Goal: Use online tool/utility

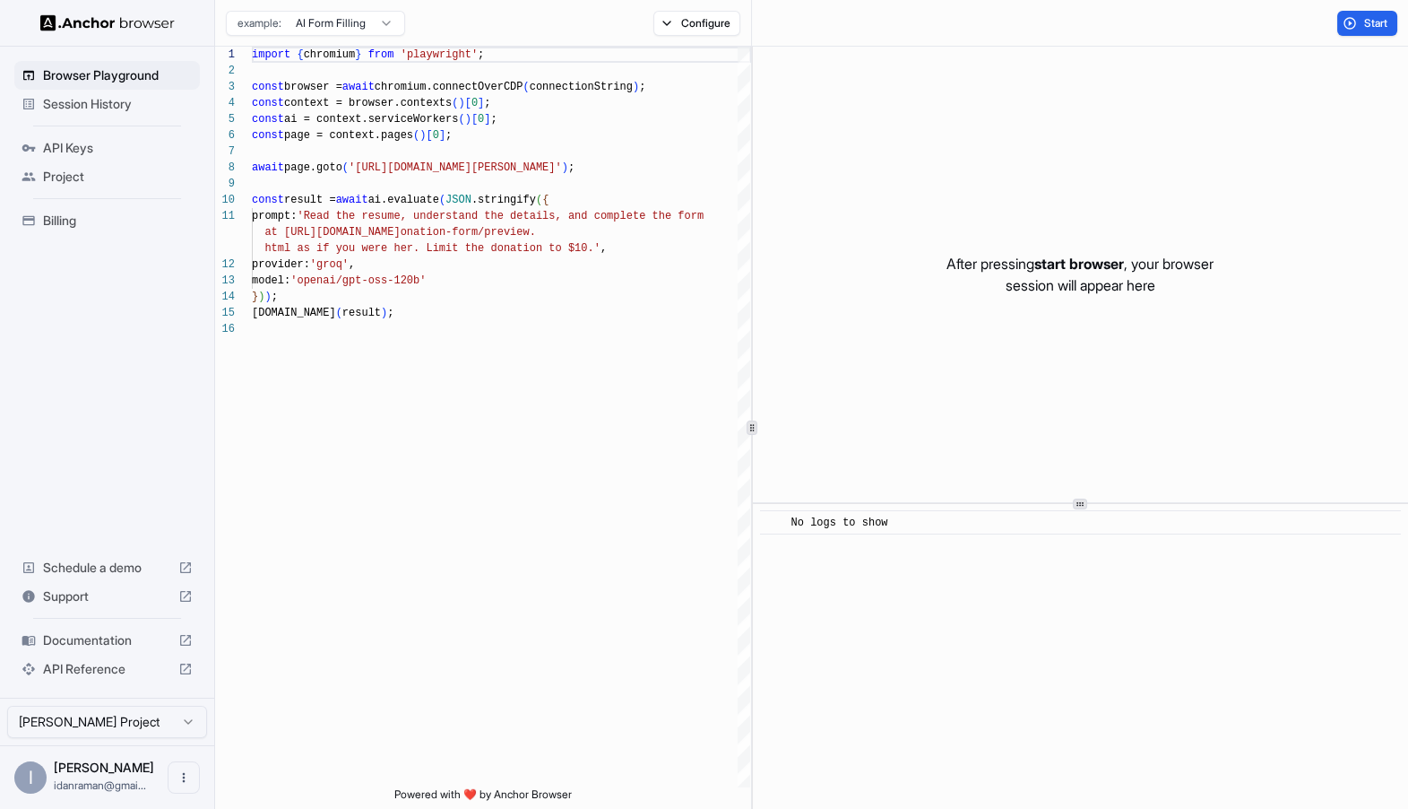
scroll to position [161, 0]
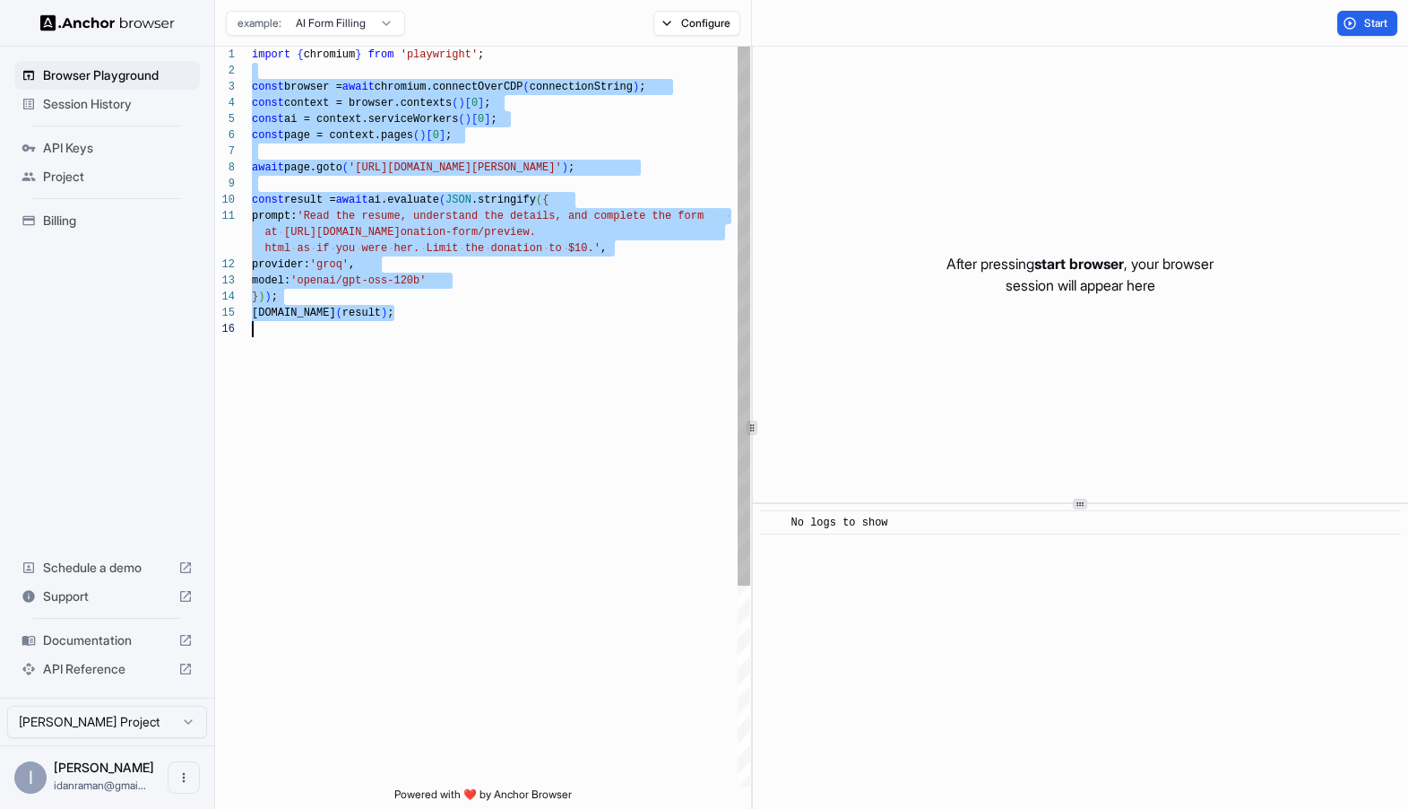
drag, startPoint x: 258, startPoint y: 68, endPoint x: 537, endPoint y: 456, distance: 477.9
click at [538, 457] on div "import { chromium } from 'playwright' ; const browser = await chromium.connectO…" at bounding box center [501, 554] width 498 height 1014
click at [537, 456] on div "import { chromium } from 'playwright' ; const browser = await chromium.connectO…" at bounding box center [501, 554] width 498 height 1014
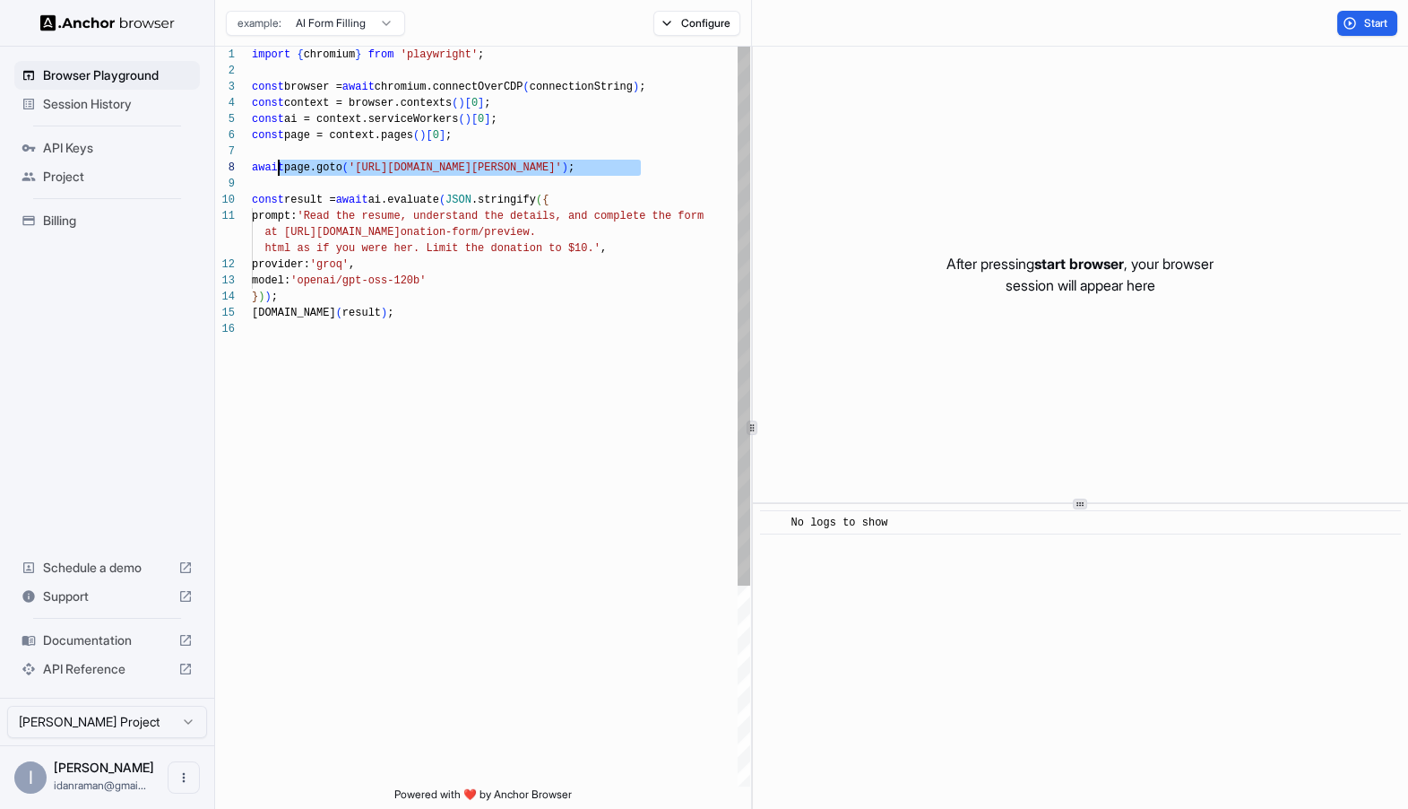
drag, startPoint x: 677, startPoint y: 183, endPoint x: 281, endPoint y: 162, distance: 395.9
click at [281, 162] on div "import { chromium } from 'playwright' ; const browser = await chromium.connectO…" at bounding box center [501, 554] width 498 height 1014
click at [394, 284] on div "import { chromium } from 'playwright' ; const browser = await chromium.connectO…" at bounding box center [501, 554] width 498 height 1014
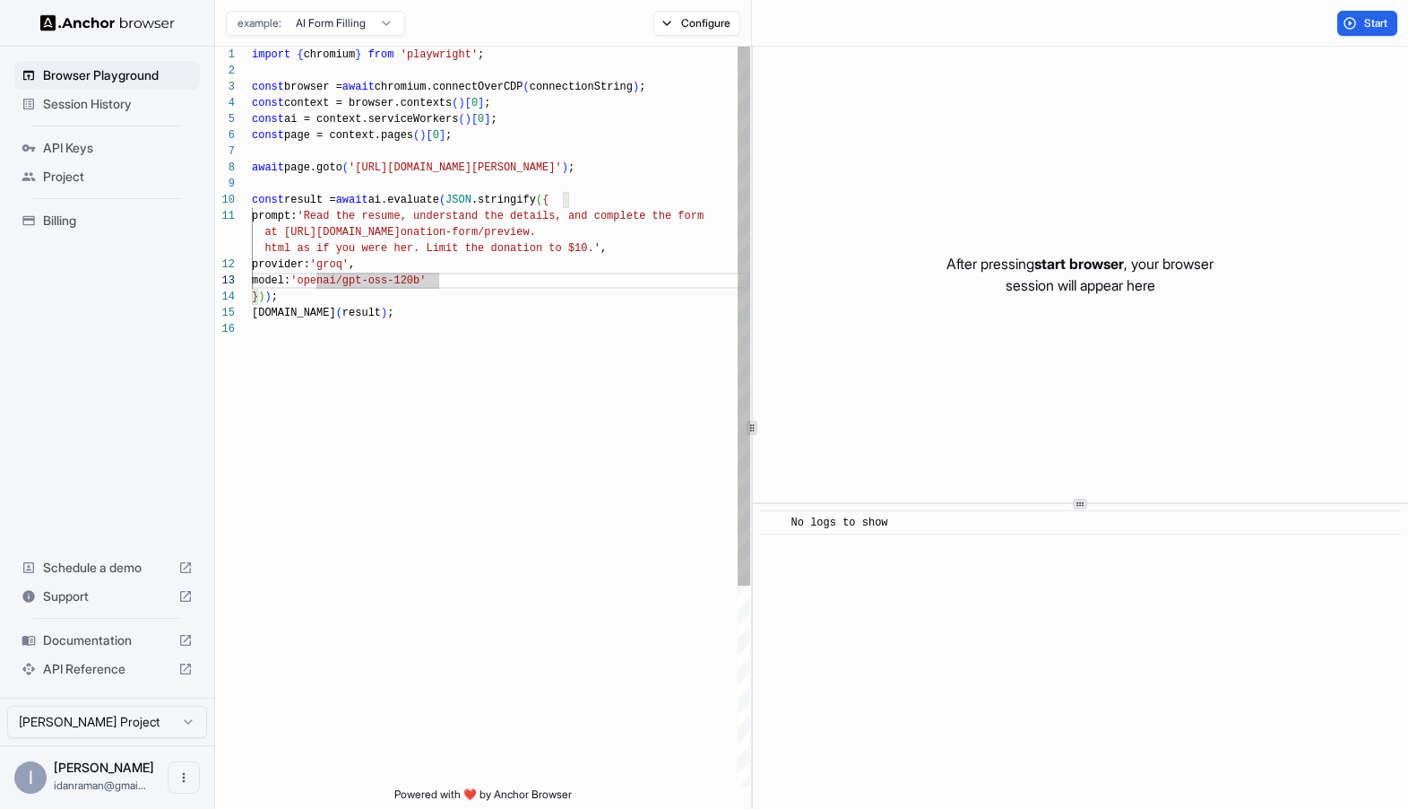
scroll to position [0, 0]
click at [377, 216] on div "import { chromium } from 'playwright' ; const browser = await chromium.connectO…" at bounding box center [501, 554] width 498 height 1014
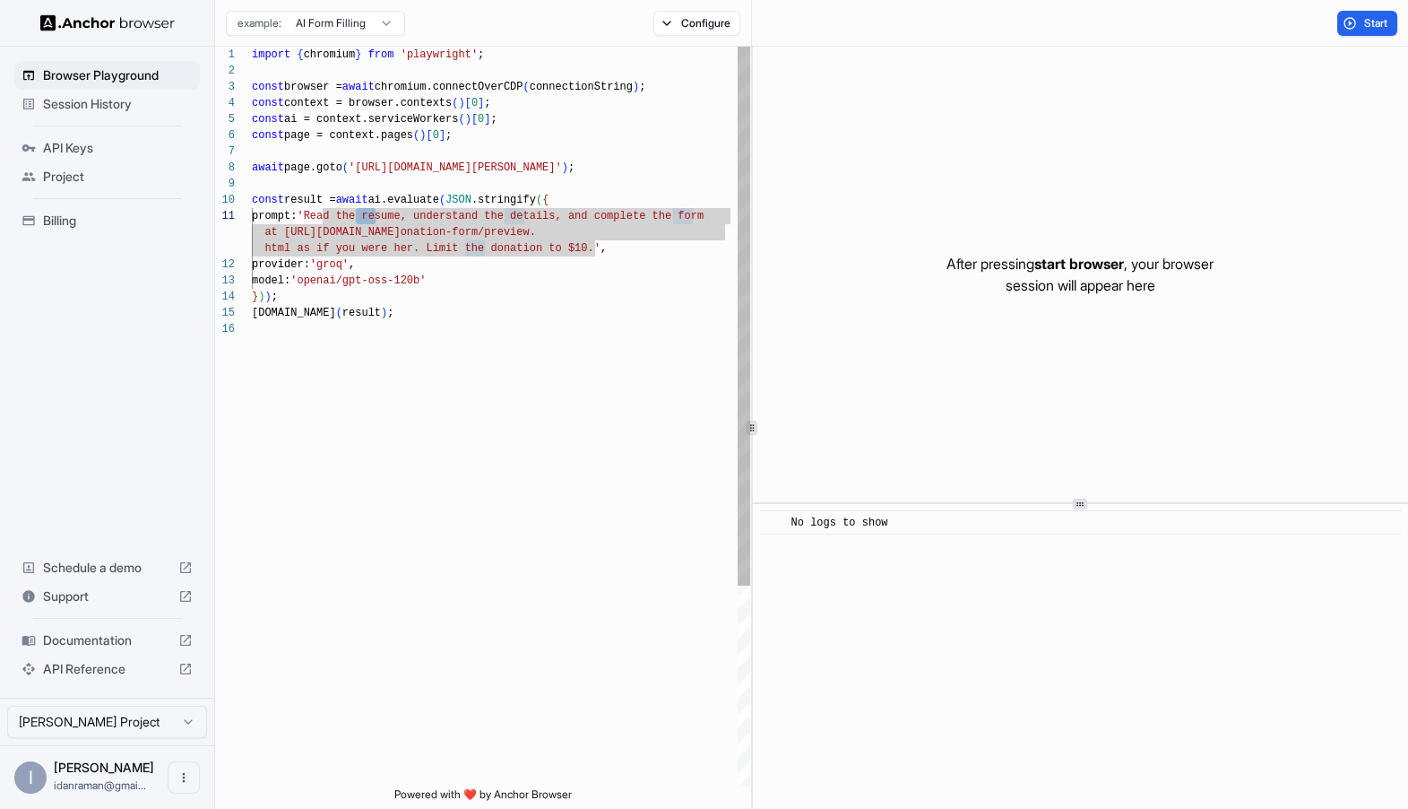
click at [337, 215] on div "import { chromium } from 'playwright' ; const browser = await chromium.connectO…" at bounding box center [501, 554] width 498 height 1014
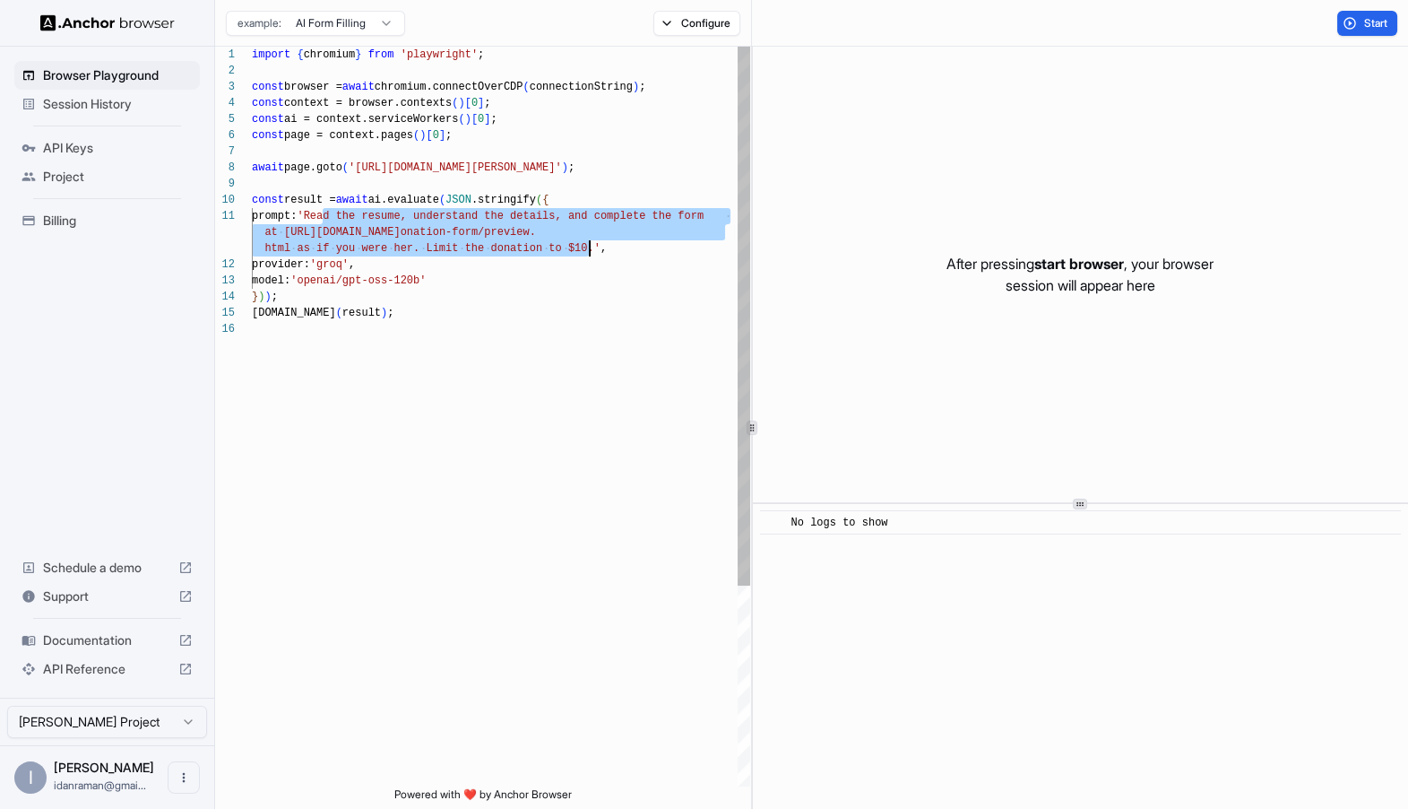
drag, startPoint x: 337, startPoint y: 215, endPoint x: 591, endPoint y: 247, distance: 255.6
click at [590, 247] on div "import { chromium } from 'playwright' ; const browser = await chromium.connectO…" at bounding box center [501, 554] width 498 height 1014
click at [591, 247] on div "import { chromium } from 'playwright' ; const browser = await chromium.connectO…" at bounding box center [501, 554] width 498 height 1014
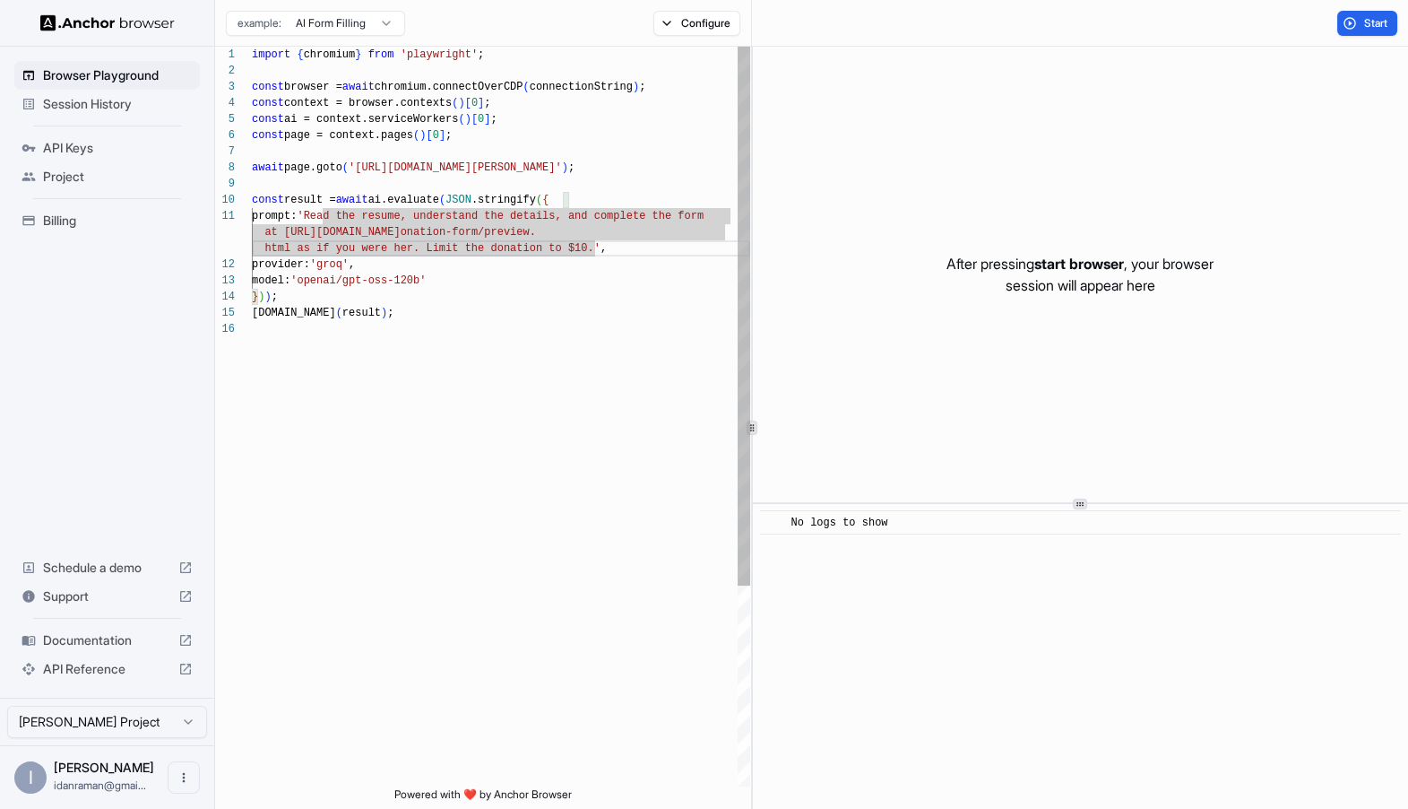
scroll to position [112, 0]
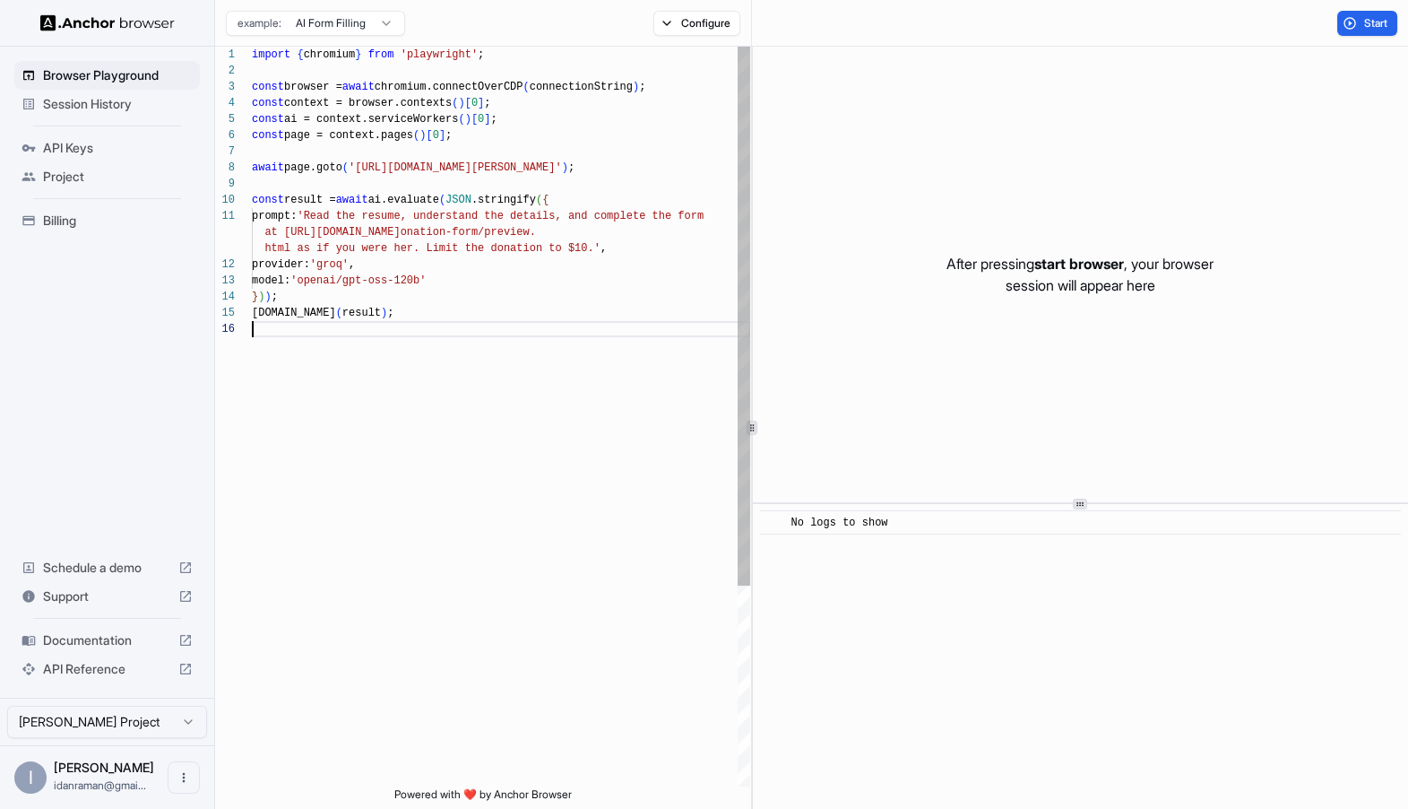
click at [692, 361] on div "import { chromium } from 'playwright' ; const browser = await chromium.connectO…" at bounding box center [501, 554] width 498 height 1014
type textarea "**********"
drag, startPoint x: 710, startPoint y: 177, endPoint x: 693, endPoint y: 177, distance: 17.0
click at [693, 177] on div "import { chromium } from 'playwright' ; const browser = await chromium.connectO…" at bounding box center [501, 554] width 498 height 1014
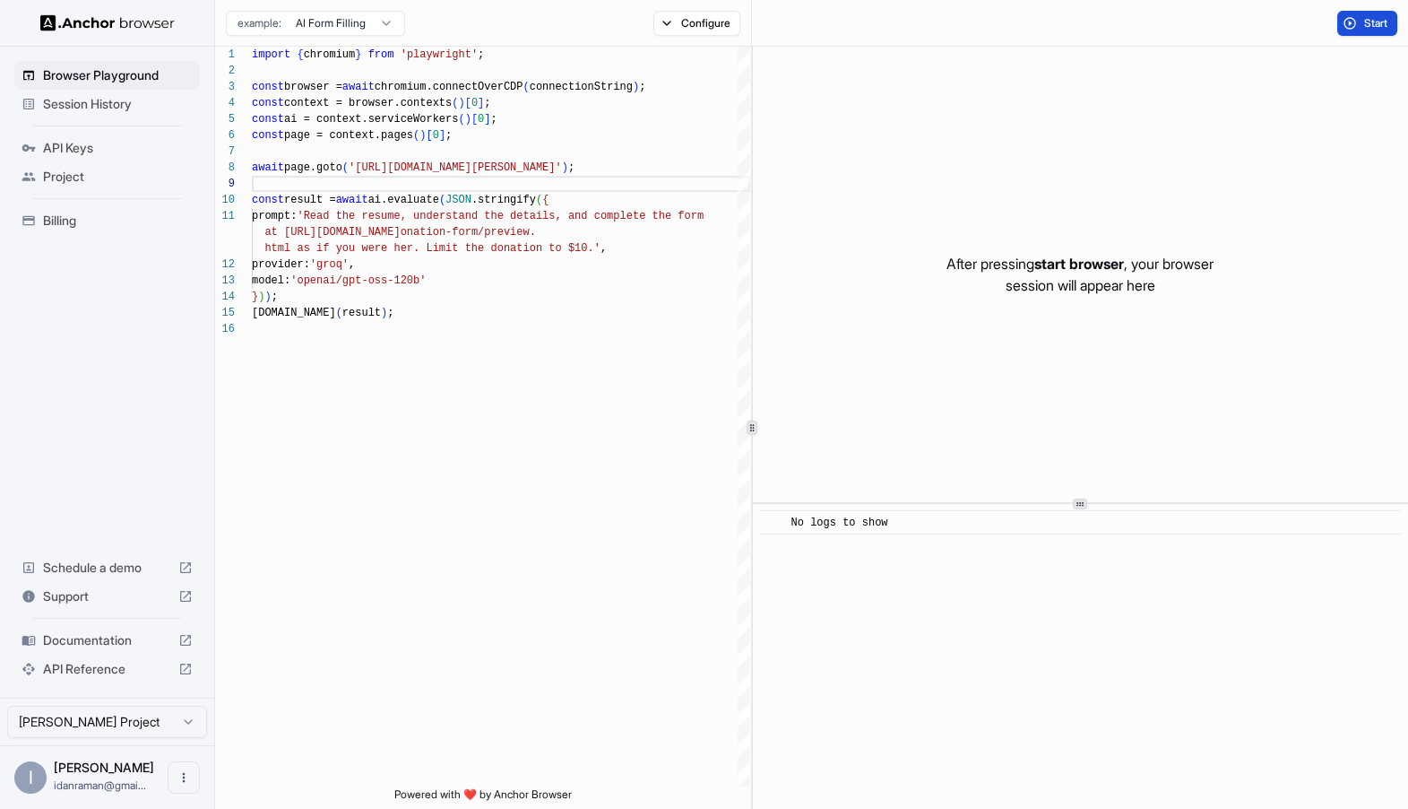
click at [1368, 31] on button "Start" at bounding box center [1368, 23] width 60 height 25
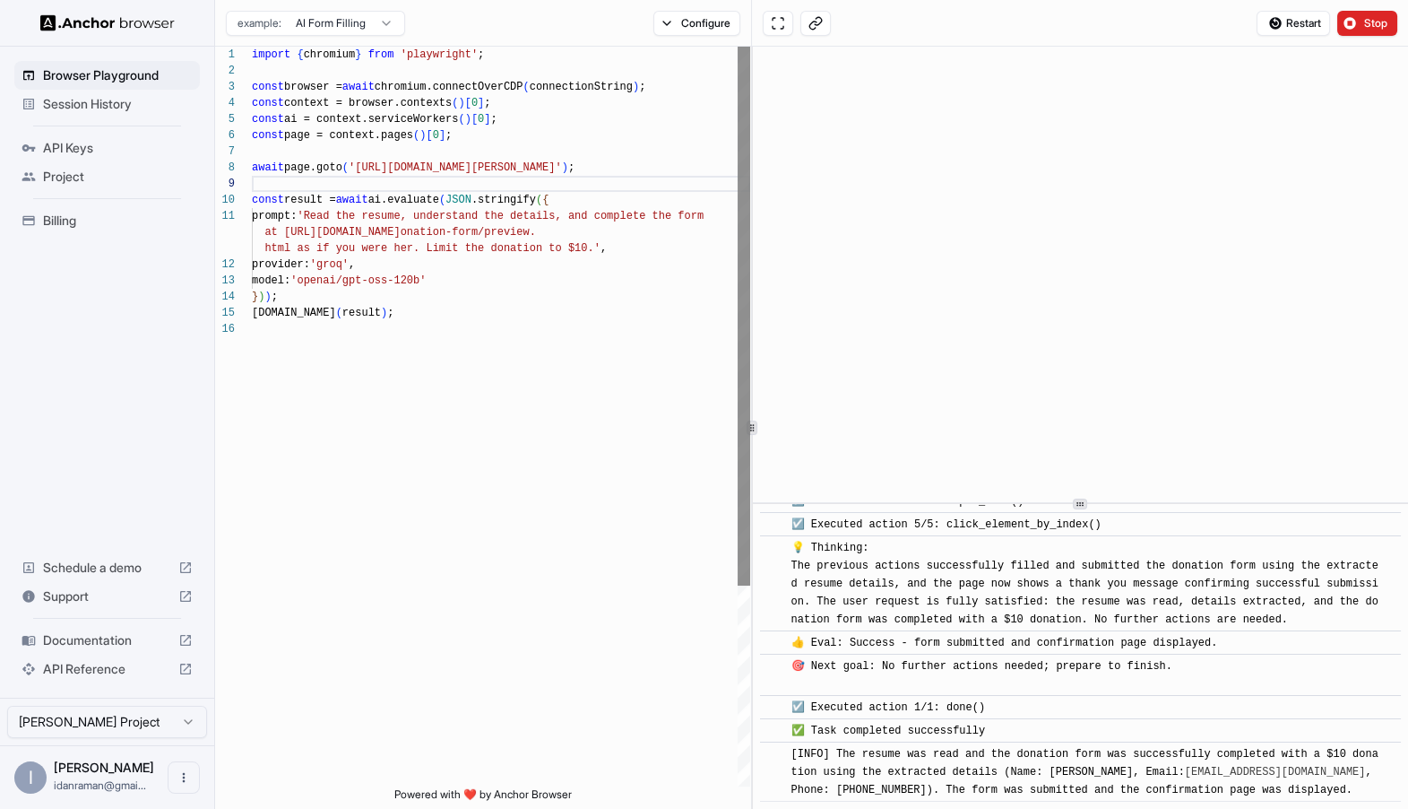
scroll to position [951, 0]
